Goal: Information Seeking & Learning: Learn about a topic

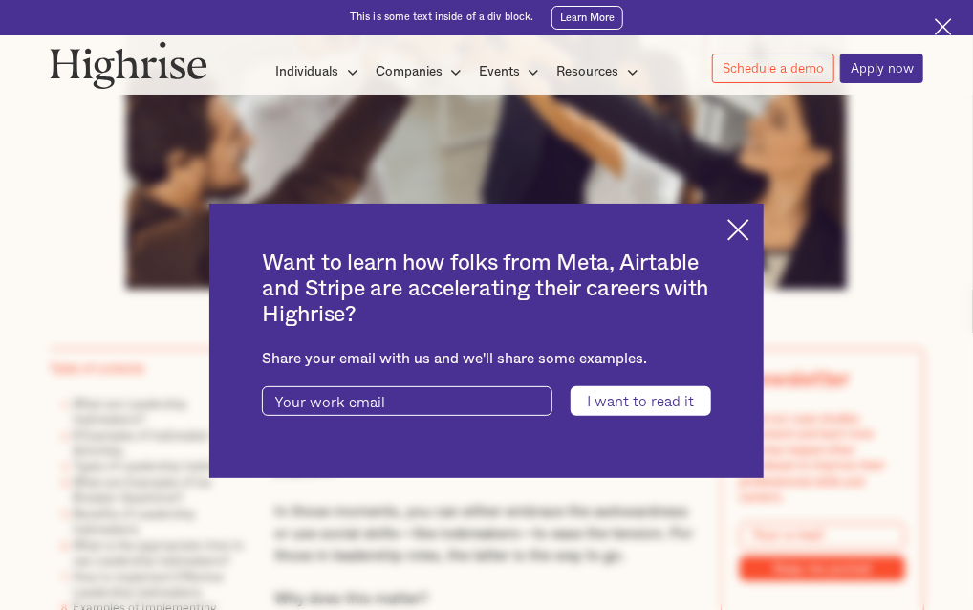
scroll to position [573, 0]
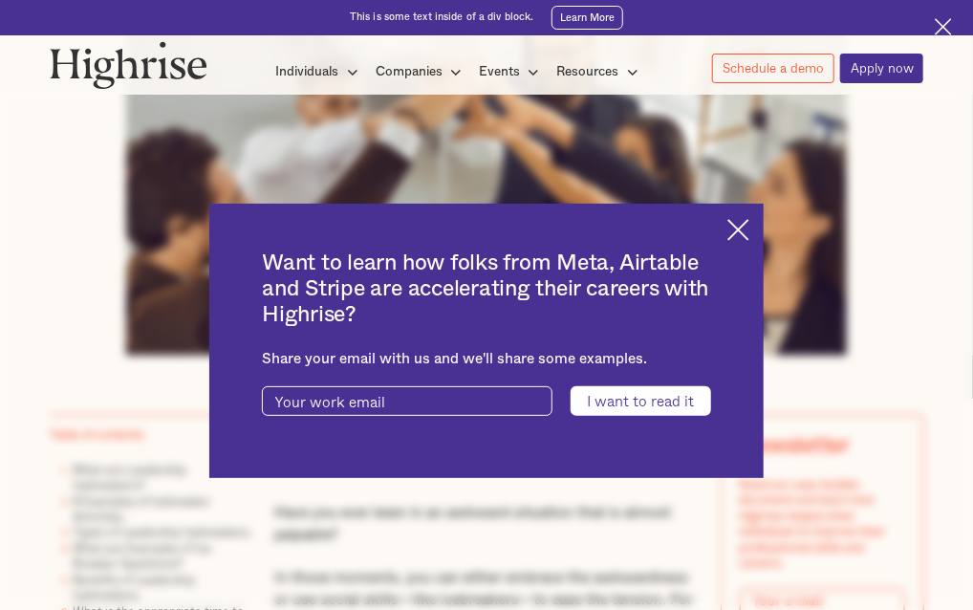
click at [748, 227] on img at bounding box center [738, 230] width 22 height 22
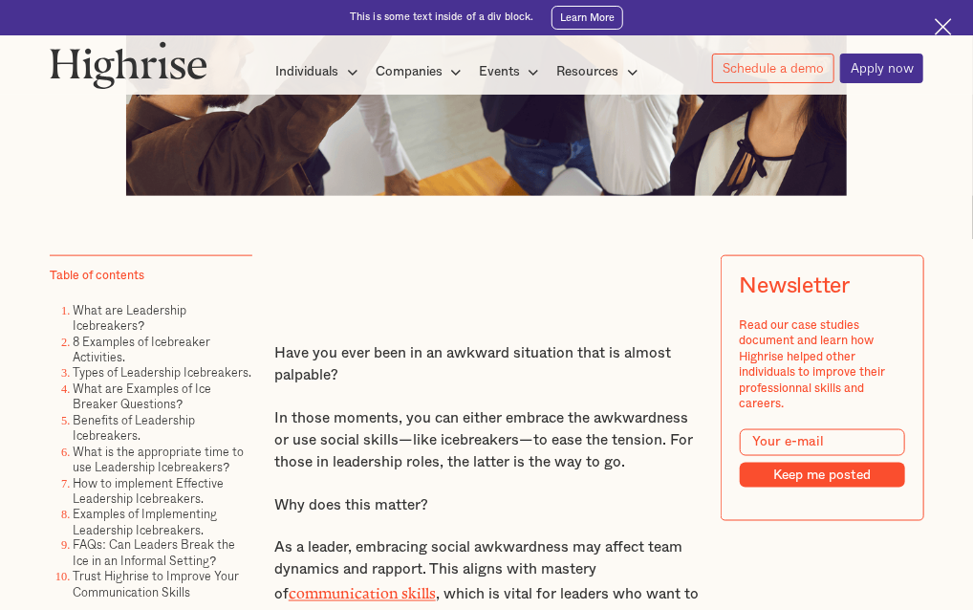
scroll to position [764, 0]
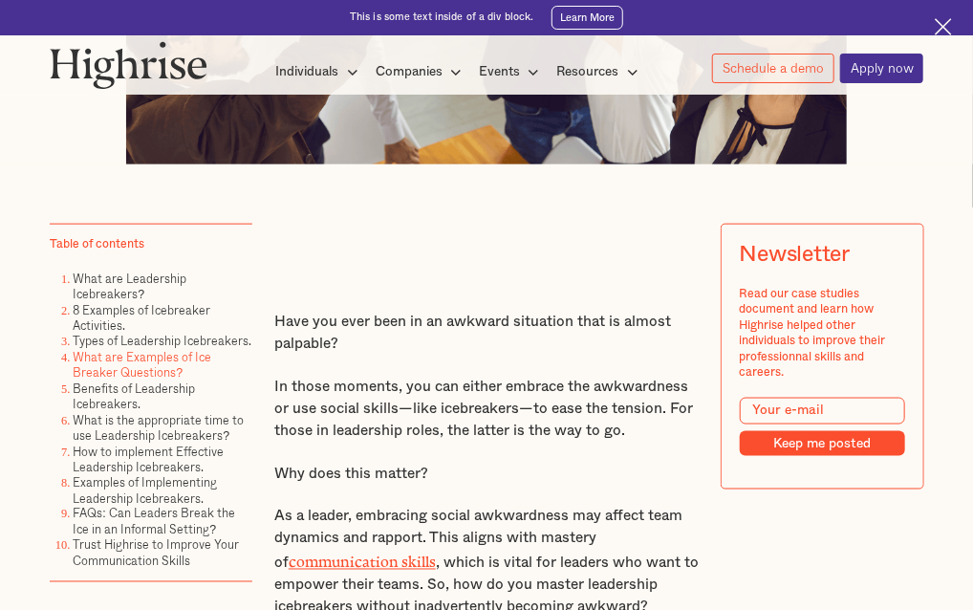
click at [96, 375] on link "What are Examples of Ice Breaker Questions?" at bounding box center [142, 364] width 139 height 33
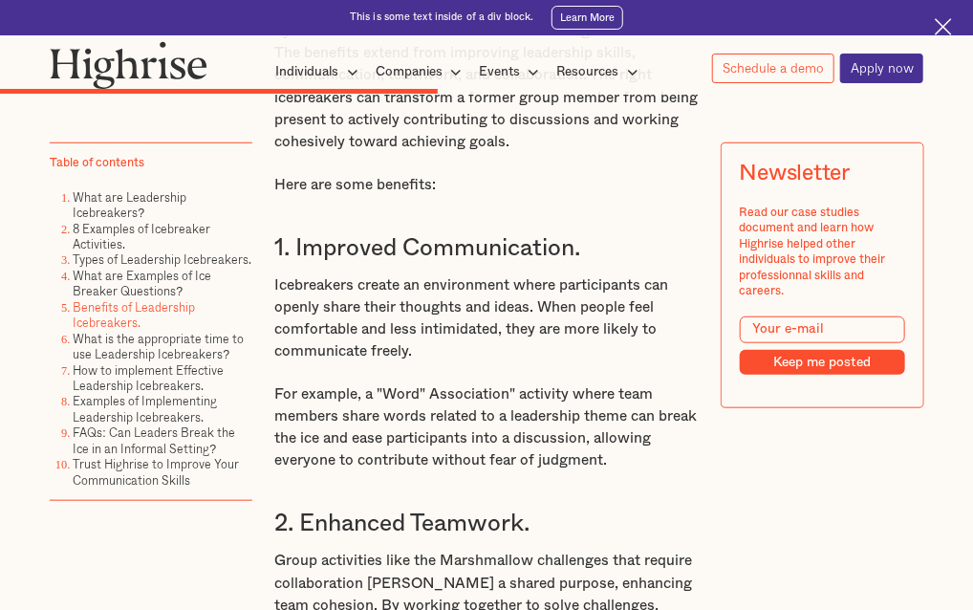
scroll to position [7860, 0]
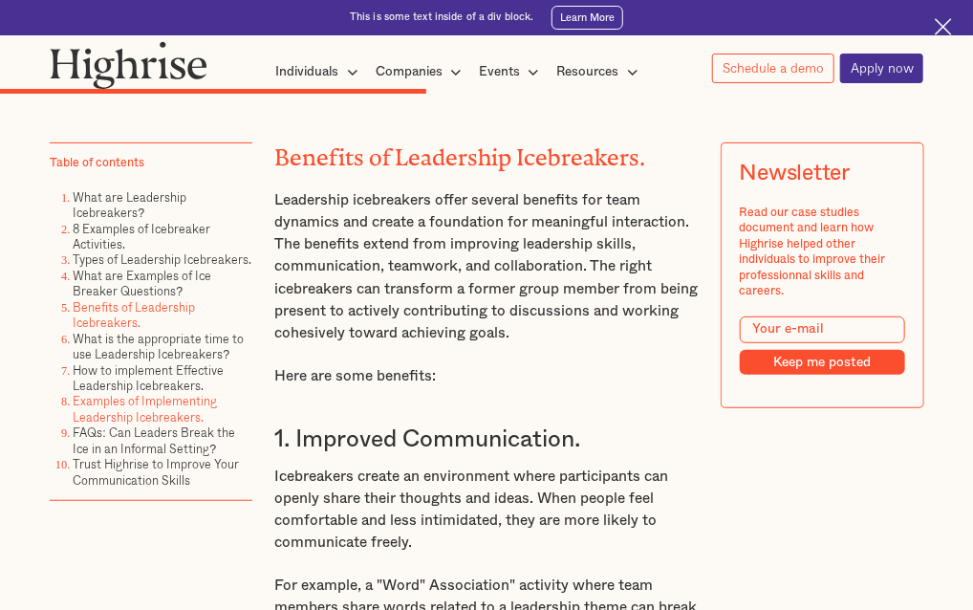
click at [110, 405] on link "Examples of Implementing Leadership Icebreakers." at bounding box center [145, 408] width 144 height 33
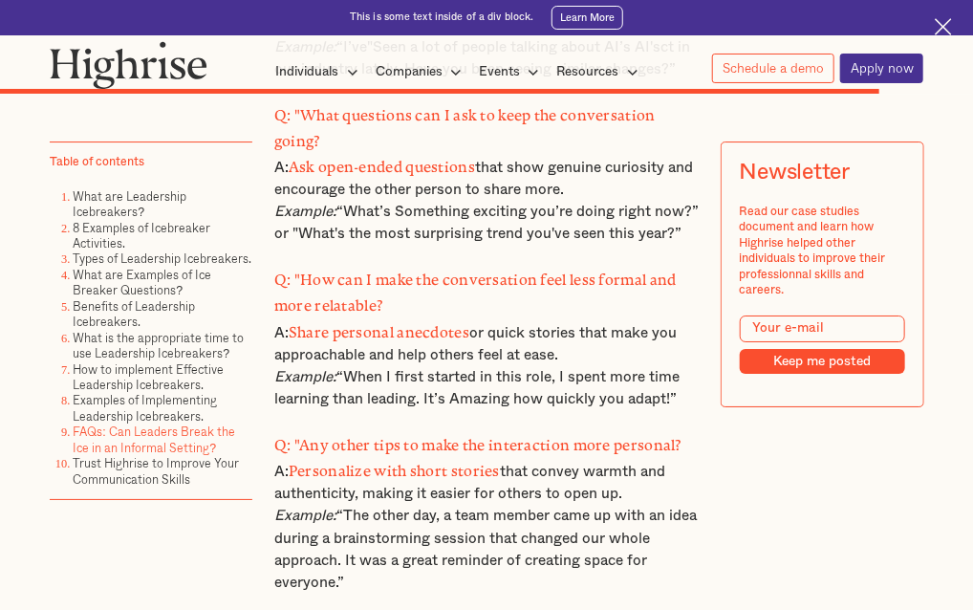
scroll to position [15035, 0]
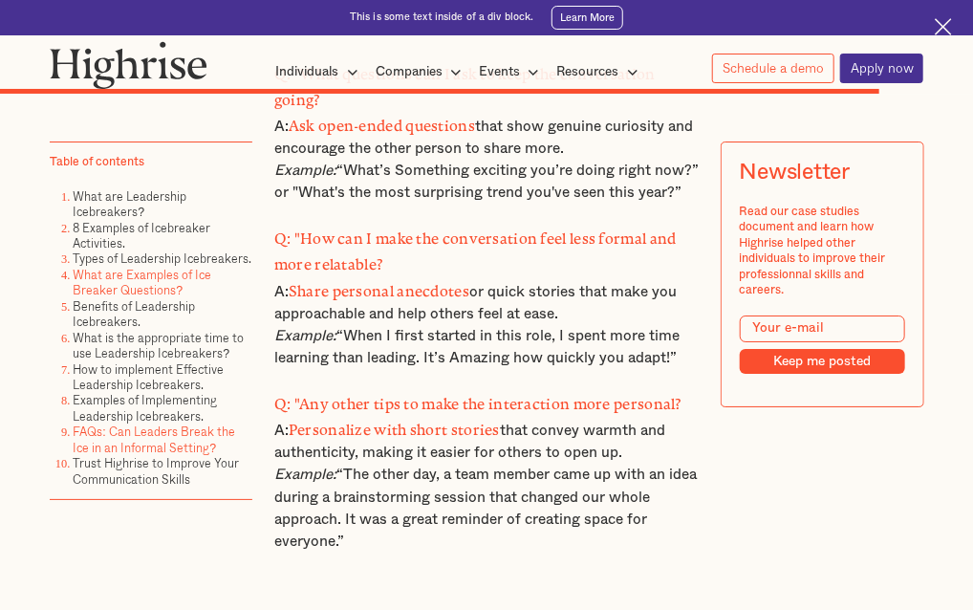
click at [135, 280] on link "What are Examples of Ice Breaker Questions?" at bounding box center [142, 282] width 139 height 33
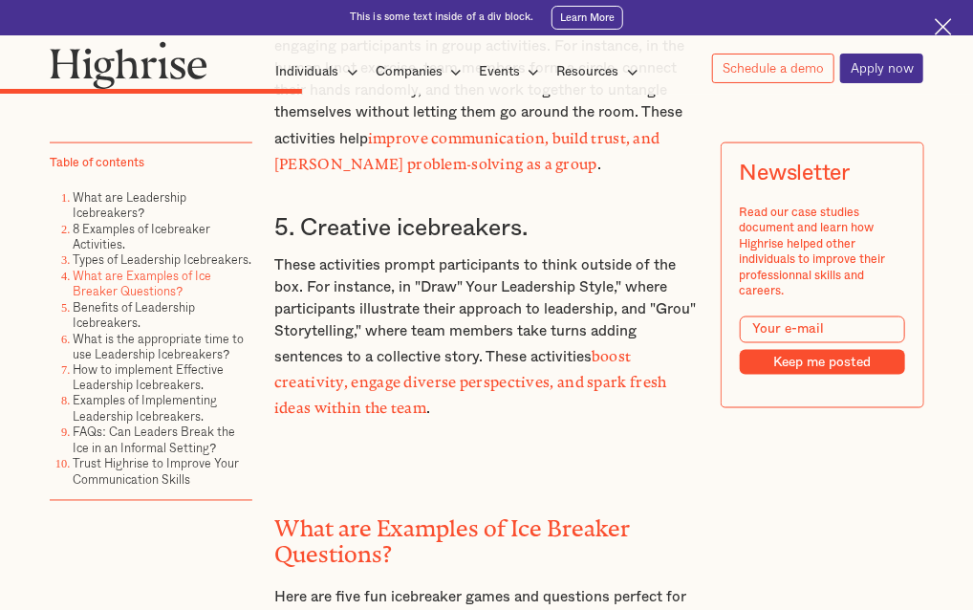
scroll to position [5513, 0]
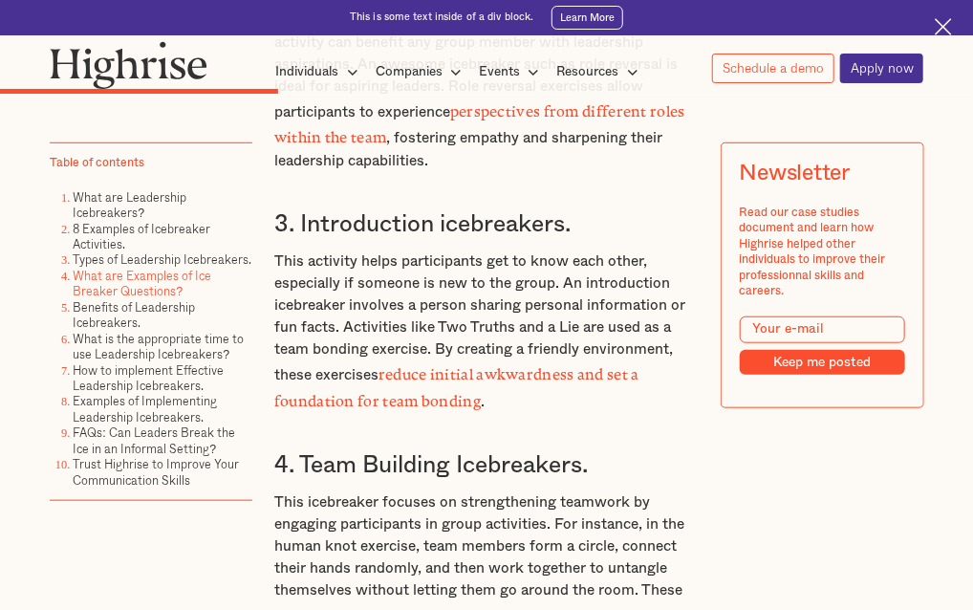
scroll to position [13698, 0]
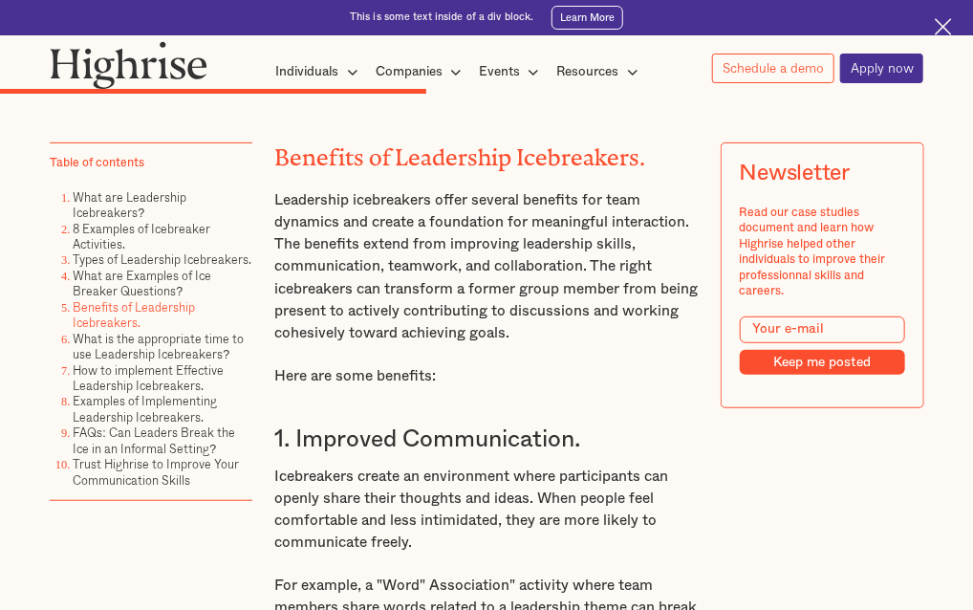
scroll to position [764, 0]
